Goal: Transaction & Acquisition: Subscribe to service/newsletter

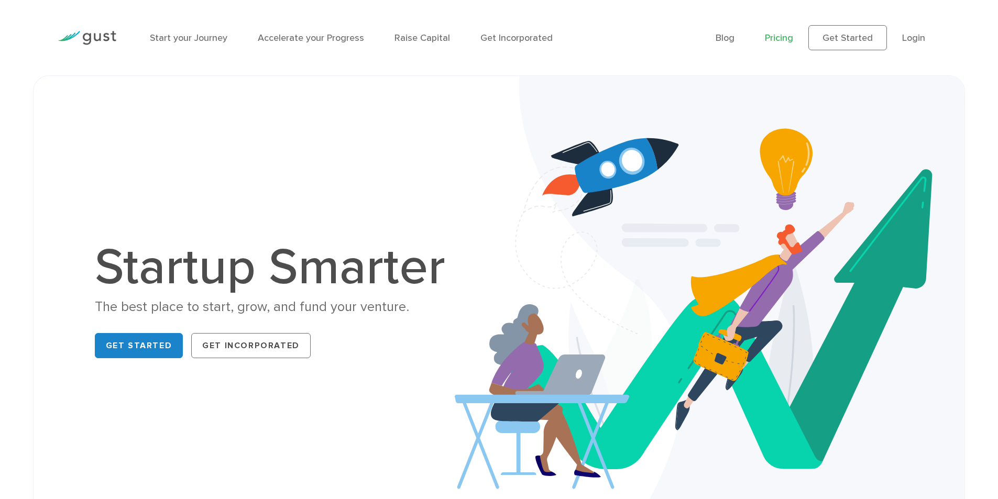
click at [776, 41] on link "Pricing" at bounding box center [779, 37] width 28 height 11
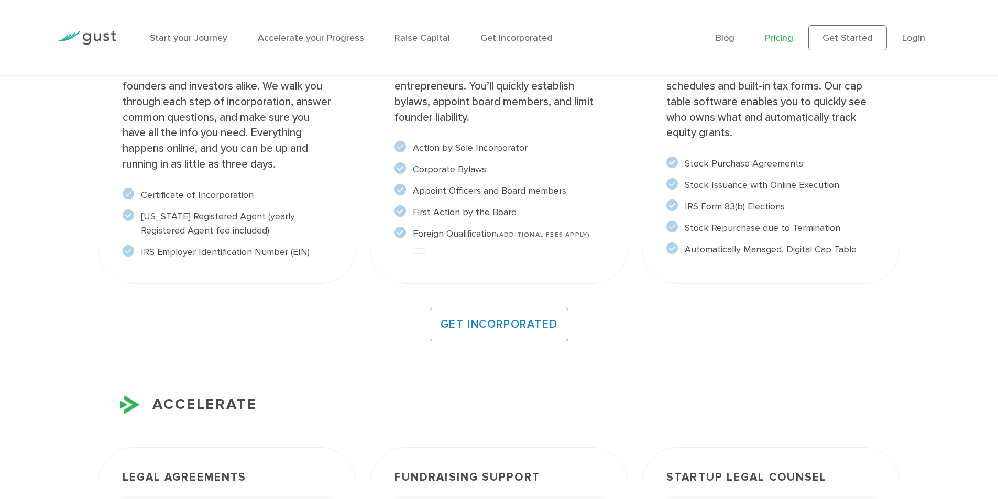
scroll to position [940, 0]
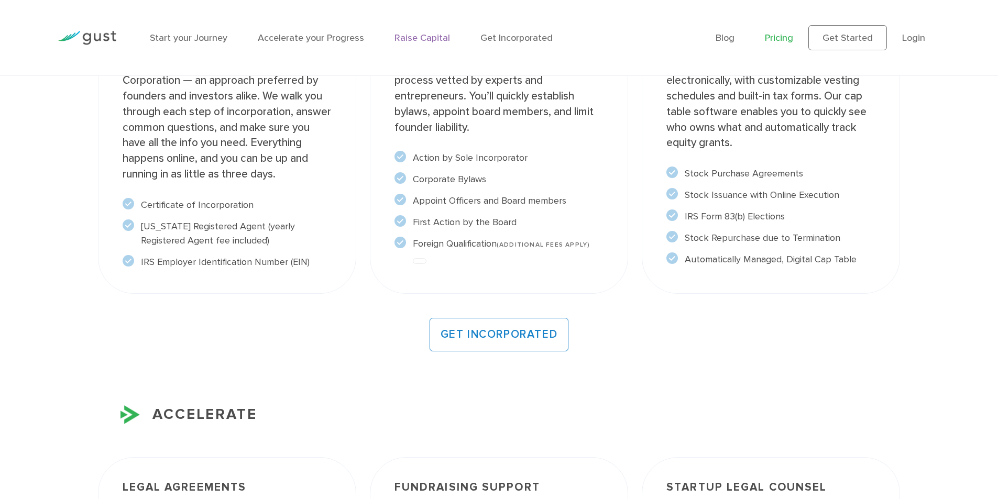
click at [430, 35] on link "Raise Capital" at bounding box center [423, 37] width 56 height 11
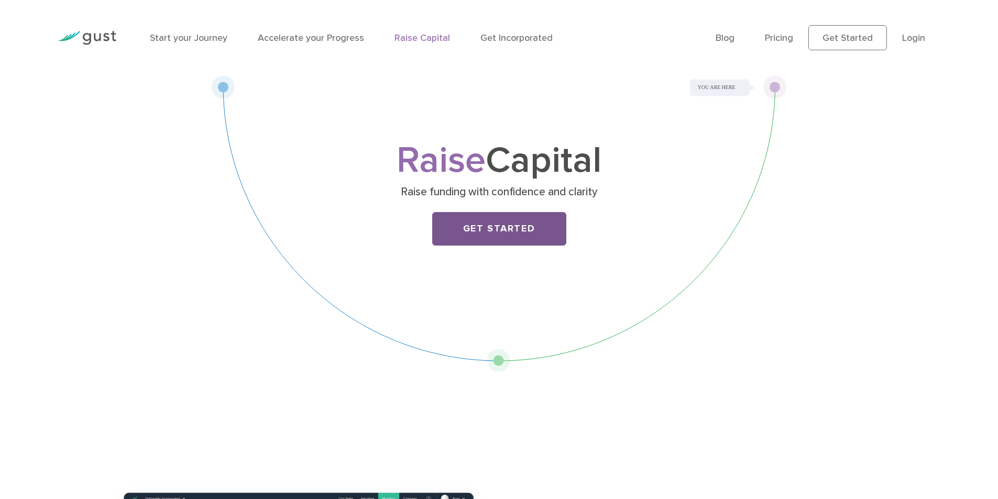
click at [520, 231] on link "Get Started" at bounding box center [499, 229] width 134 height 34
